Goal: Communication & Community: Answer question/provide support

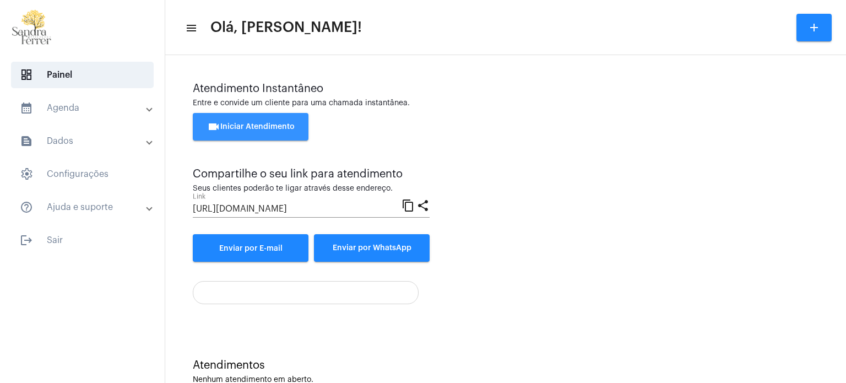
click at [263, 121] on button "videocam Iniciar Atendimento" at bounding box center [251, 127] width 116 height 28
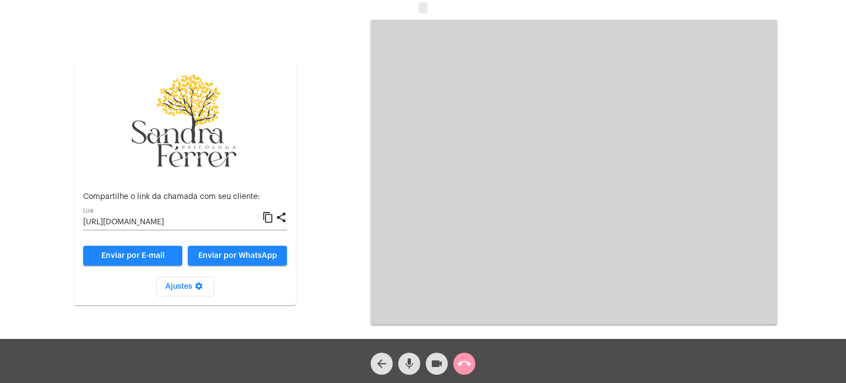
click at [269, 215] on mat-icon "content_copy" at bounding box center [268, 217] width 12 height 13
click at [268, 216] on mat-icon "content_copy" at bounding box center [268, 217] width 12 height 13
click at [270, 218] on mat-icon "content_copy" at bounding box center [268, 217] width 12 height 13
click at [476, 364] on div "call_end" at bounding box center [465, 361] width 28 height 28
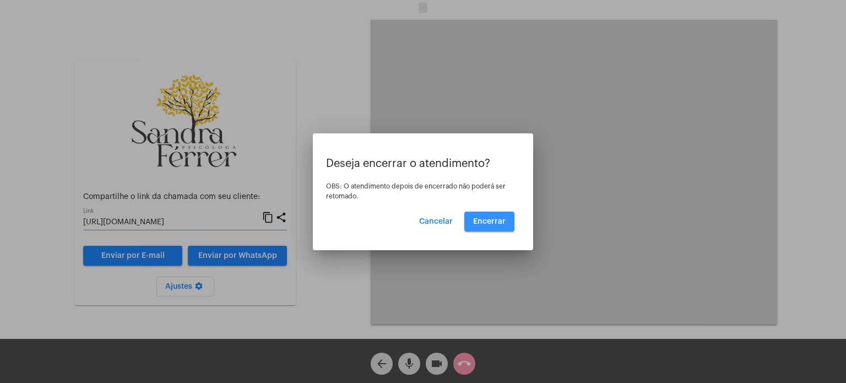
click at [498, 218] on span "Encerrar" at bounding box center [489, 222] width 33 height 8
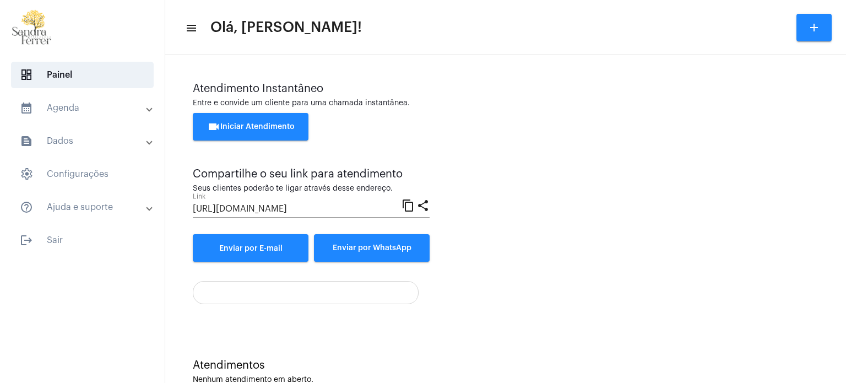
click at [291, 126] on span "videocam Iniciar Atendimento" at bounding box center [251, 127] width 88 height 8
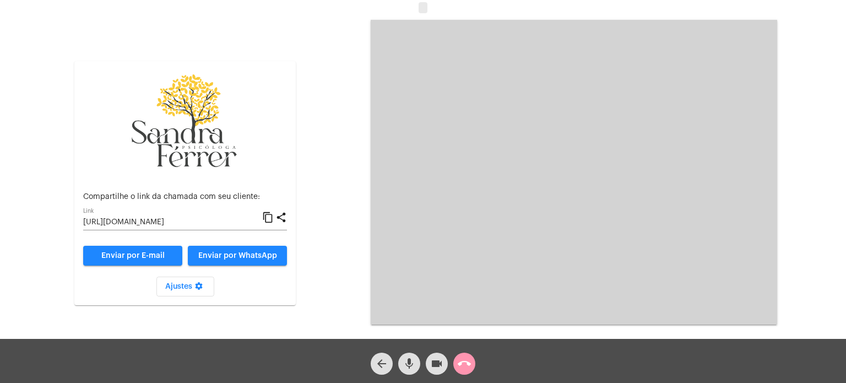
click at [267, 219] on mat-icon "content_copy" at bounding box center [268, 217] width 12 height 13
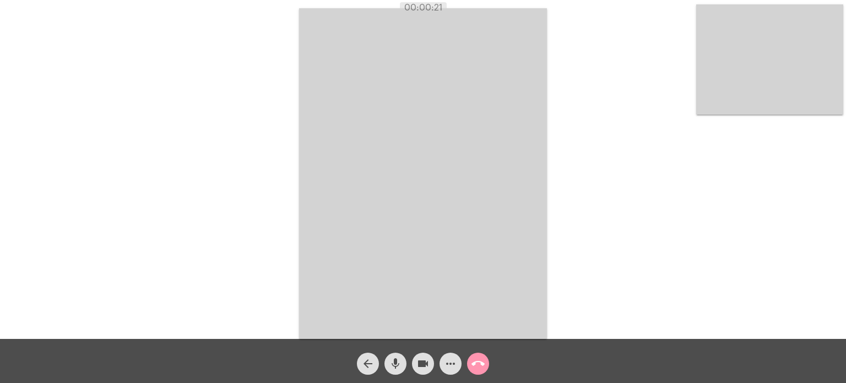
click at [563, 39] on div "Acessando Câmera e Microfone..." at bounding box center [423, 172] width 844 height 339
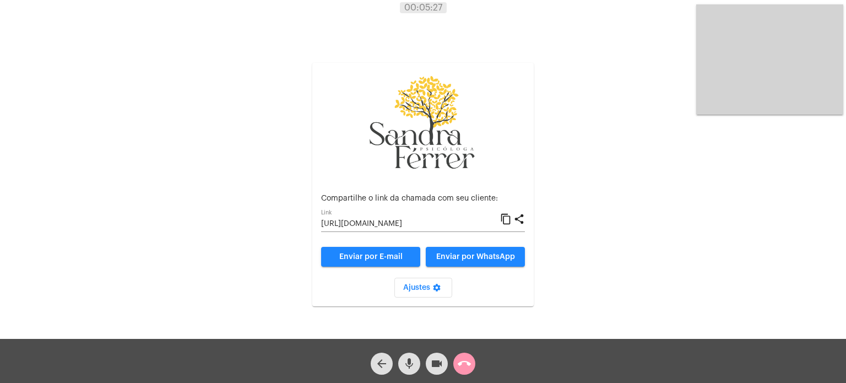
click at [470, 358] on mat-icon "call_end" at bounding box center [464, 363] width 13 height 13
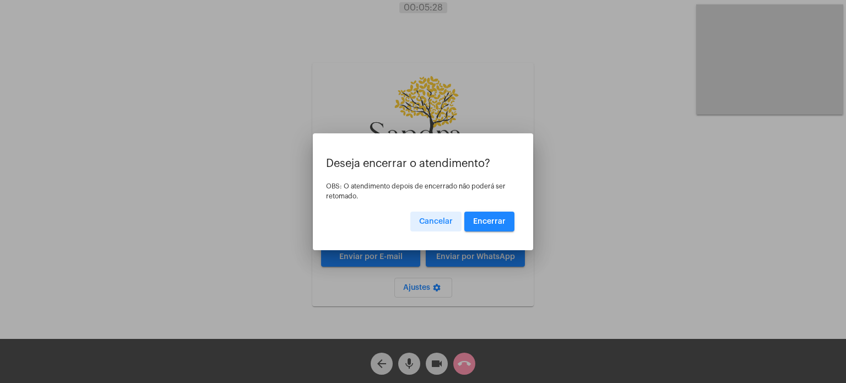
click at [497, 216] on button "Encerrar" at bounding box center [490, 222] width 50 height 20
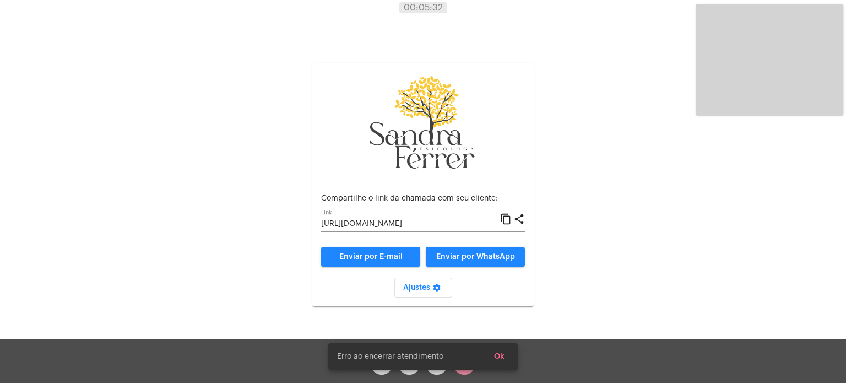
click at [503, 353] on span "Ok" at bounding box center [499, 357] width 10 height 8
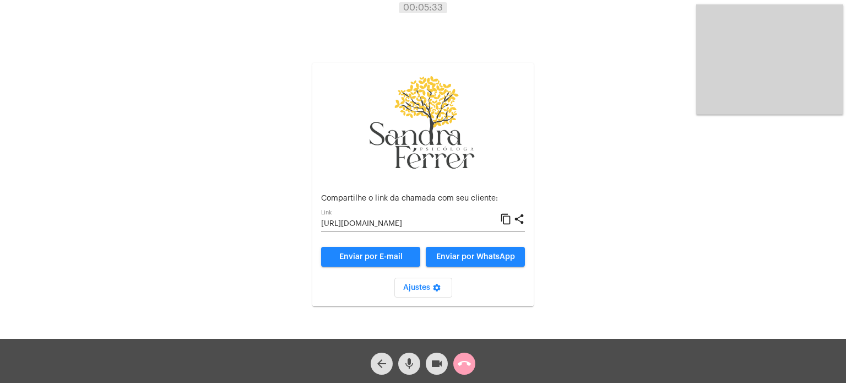
click at [456, 370] on button "call_end" at bounding box center [465, 364] width 22 height 22
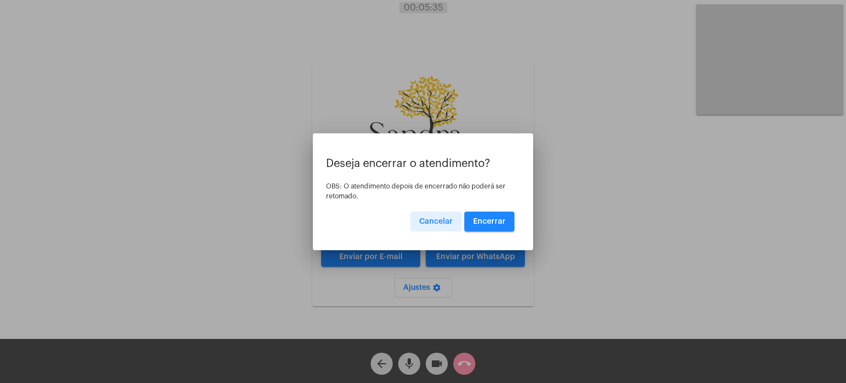
click at [488, 218] on span "Encerrar" at bounding box center [489, 222] width 33 height 8
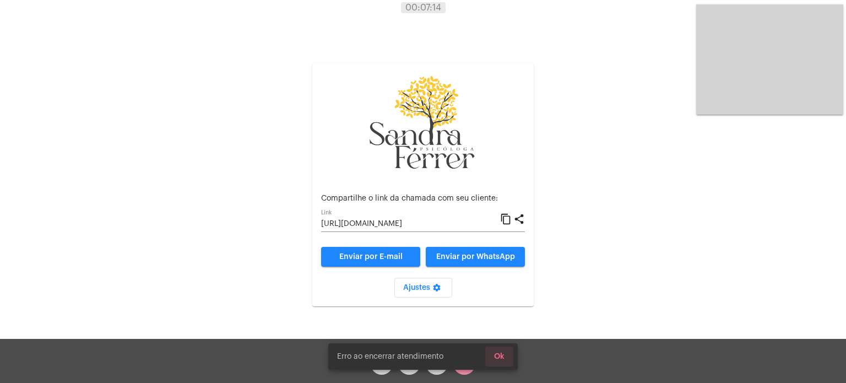
click at [503, 356] on span "Ok" at bounding box center [499, 357] width 10 height 8
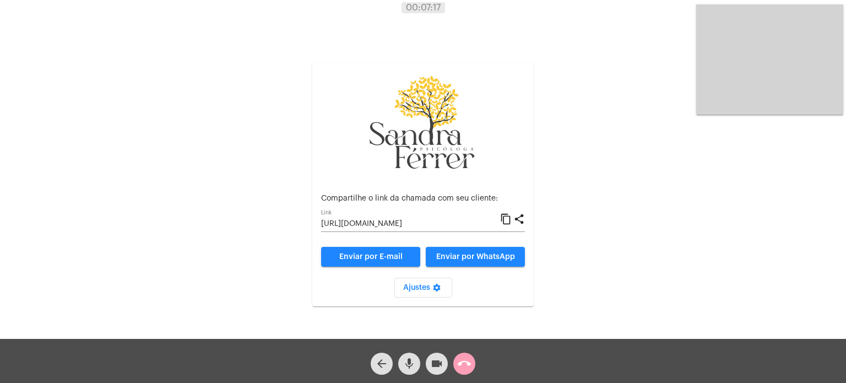
click at [466, 365] on mat-icon "call_end" at bounding box center [464, 363] width 13 height 13
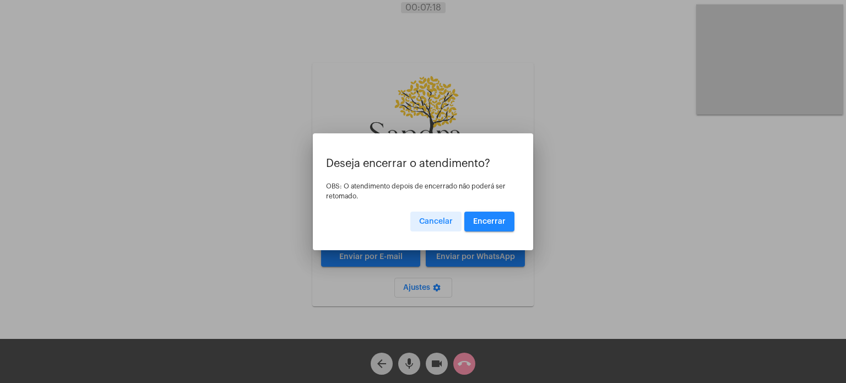
click at [508, 218] on button "Encerrar" at bounding box center [490, 222] width 50 height 20
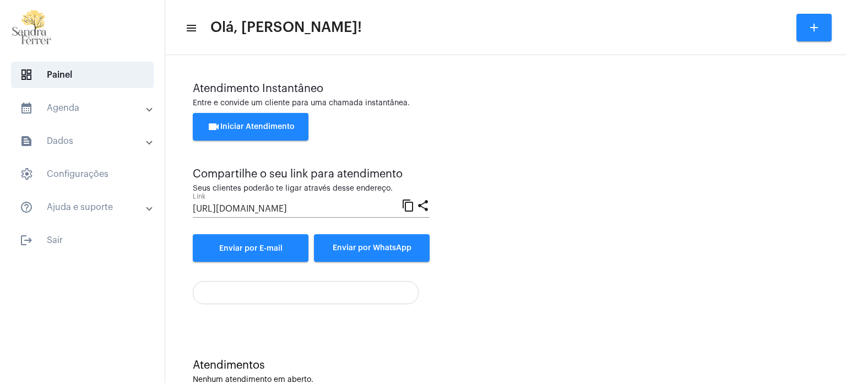
click at [282, 126] on span "videocam Iniciar Atendimento" at bounding box center [251, 127] width 88 height 8
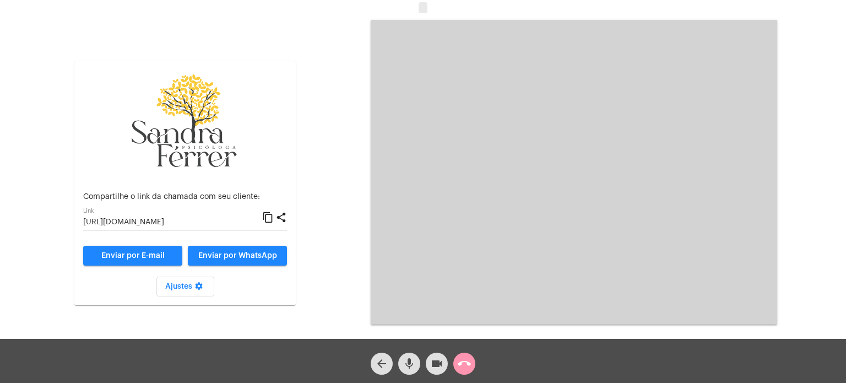
click at [267, 214] on mat-icon "content_copy" at bounding box center [268, 217] width 12 height 13
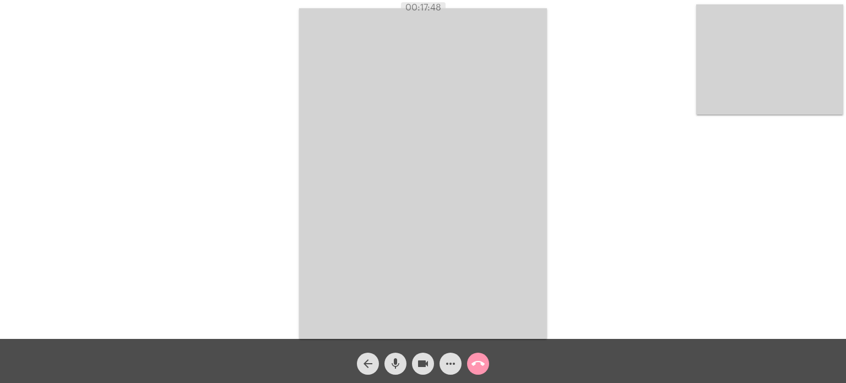
click at [397, 361] on mat-icon "mic" at bounding box center [395, 363] width 13 height 13
click at [396, 361] on mat-icon "mic_off" at bounding box center [395, 363] width 13 height 13
click at [476, 361] on mat-icon "call_end" at bounding box center [478, 363] width 13 height 13
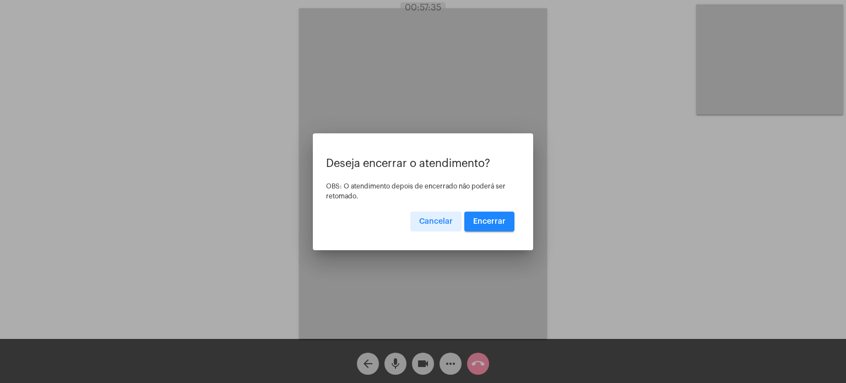
click at [482, 210] on div "Deseja encerrar o atendimento? OBS: O atendimento depois de encerrado não poder…" at bounding box center [423, 195] width 194 height 74
click at [497, 220] on span "Encerrar" at bounding box center [489, 222] width 33 height 8
